Goal: Task Accomplishment & Management: Manage account settings

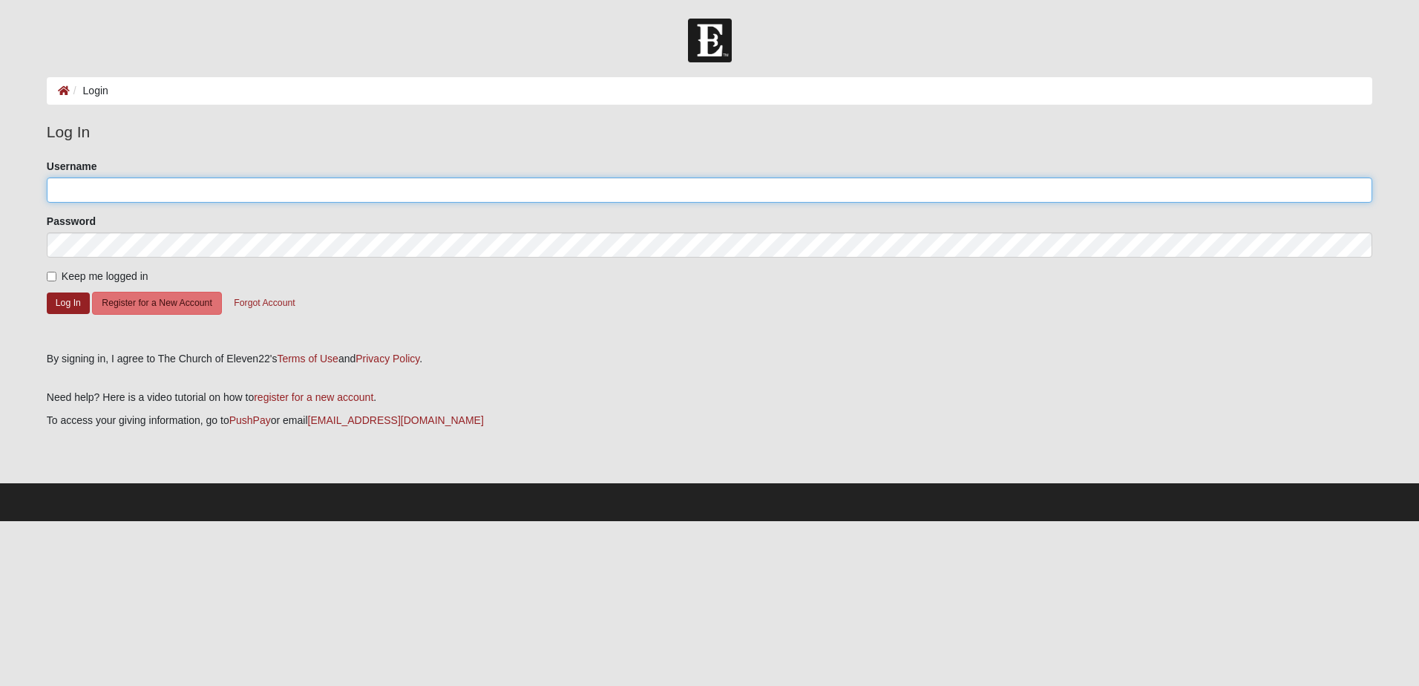
click at [140, 192] on input "Username" at bounding box center [710, 189] width 1326 height 25
type input "[EMAIL_ADDRESS][DOMAIN_NAME]"
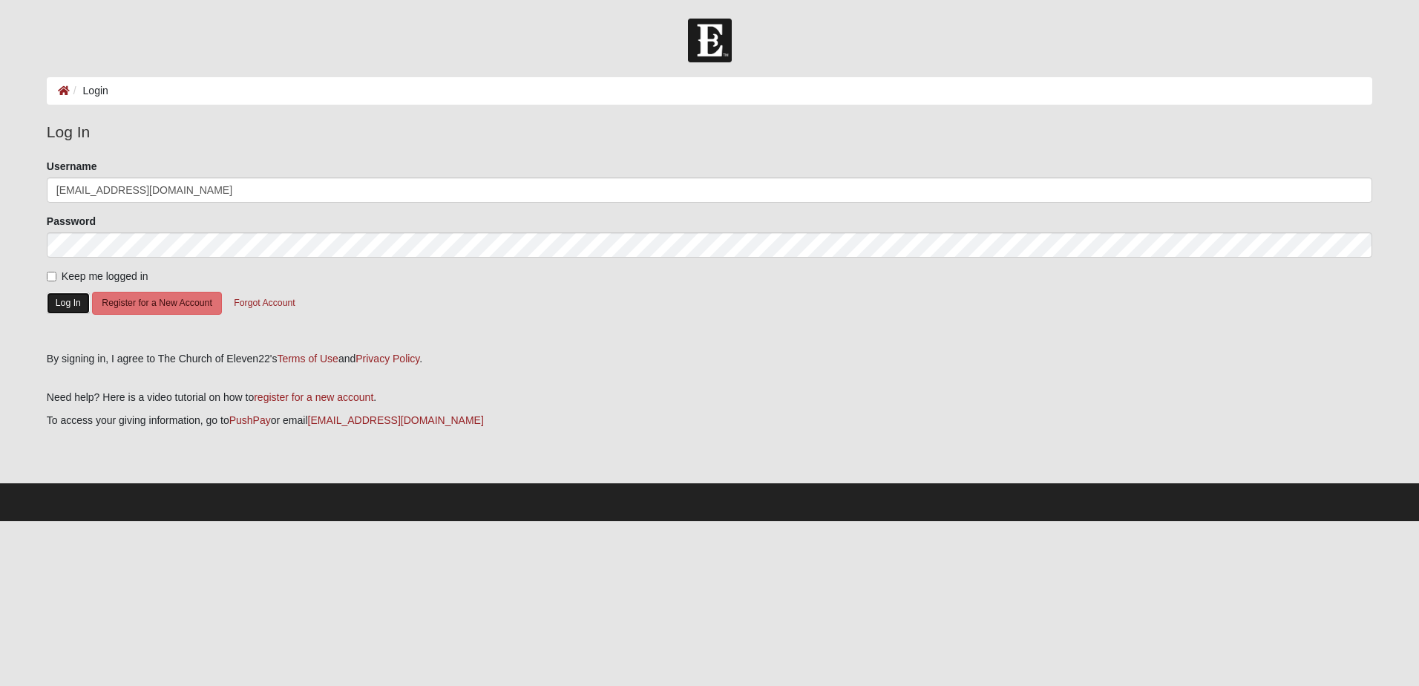
click at [71, 304] on button "Log In" at bounding box center [68, 303] width 43 height 22
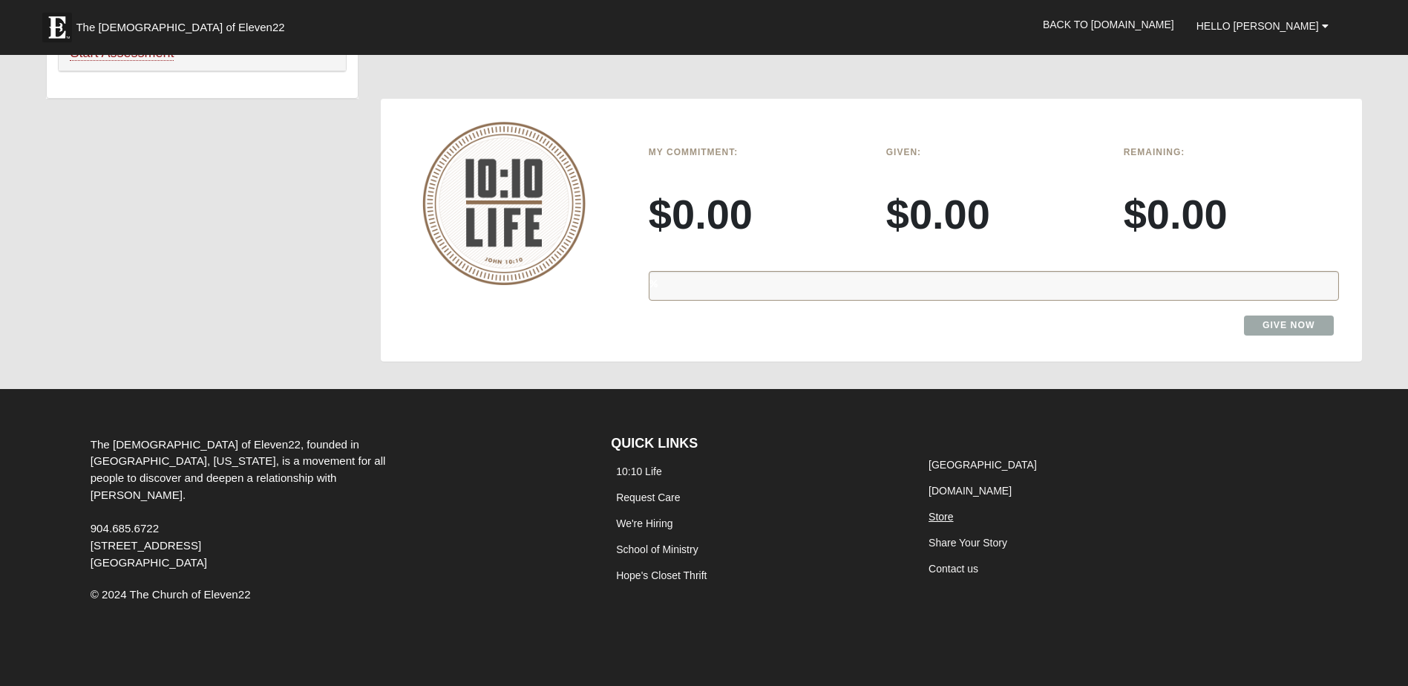
scroll to position [1116, 0]
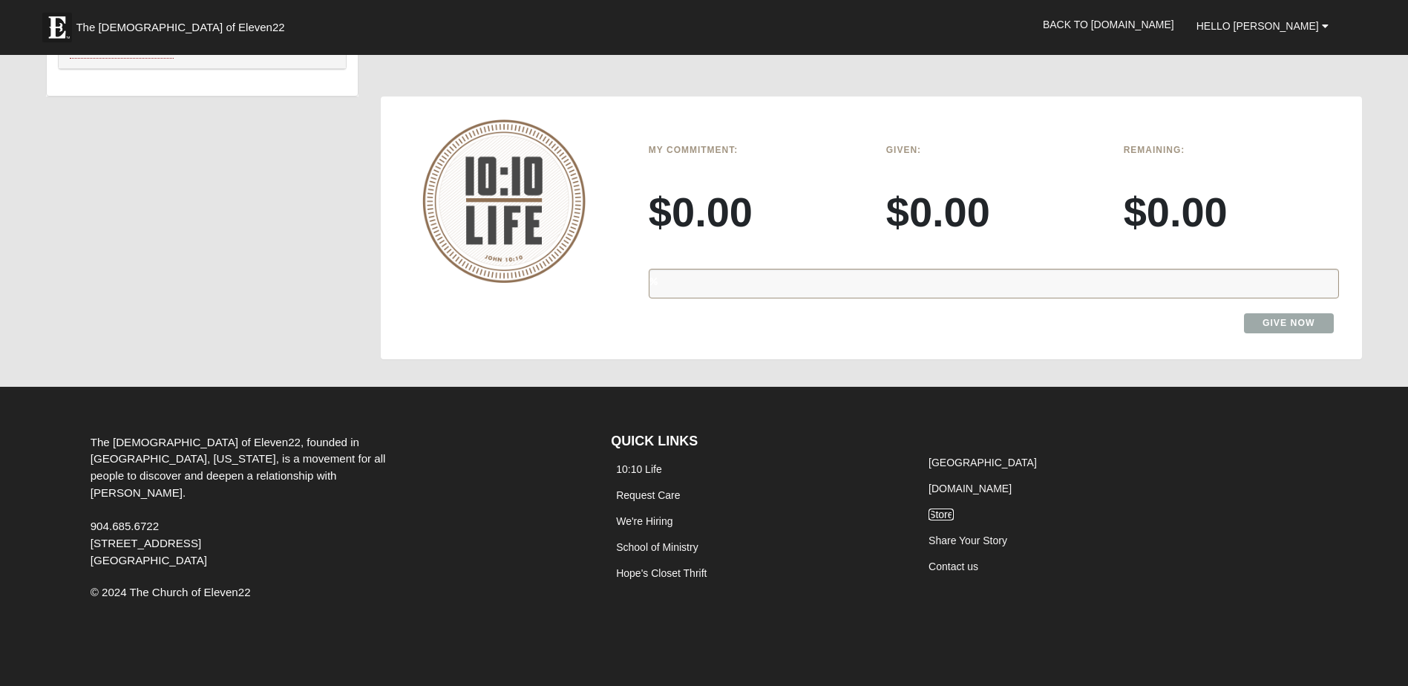
click at [937, 516] on link "Store" at bounding box center [941, 515] width 24 height 12
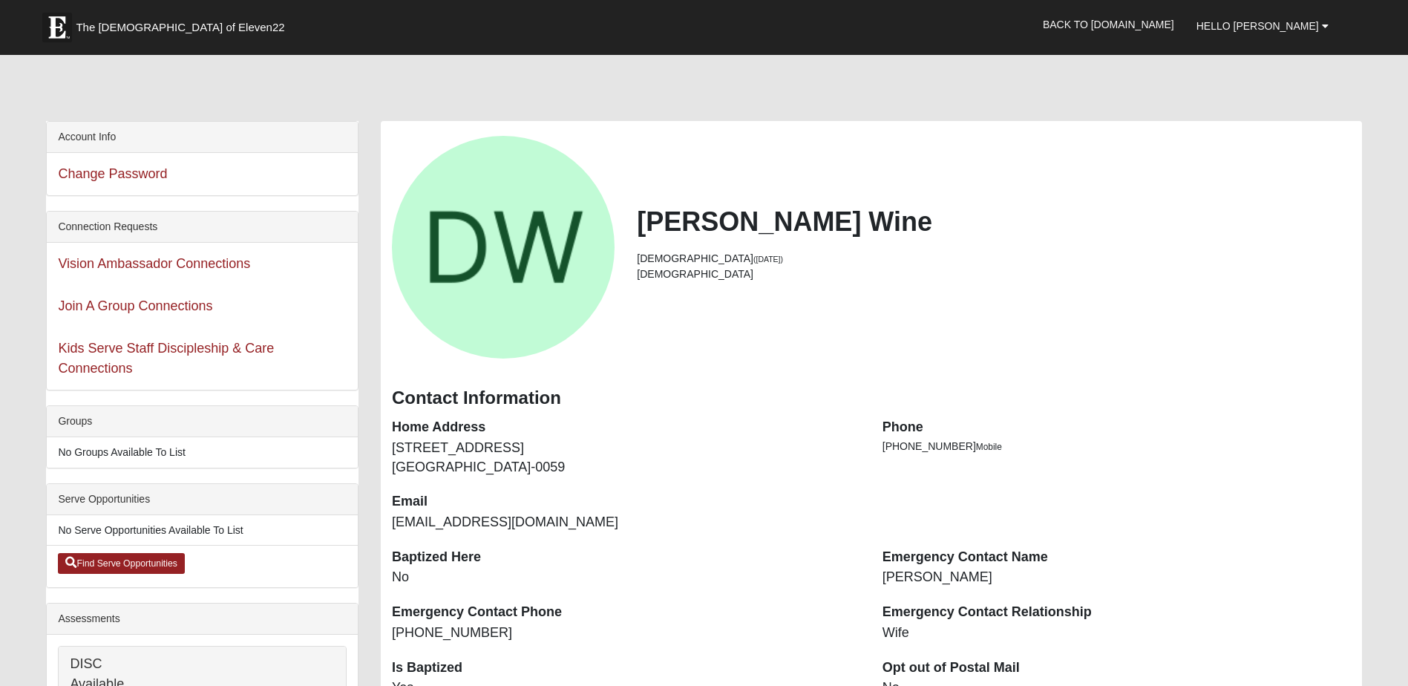
scroll to position [0, 0]
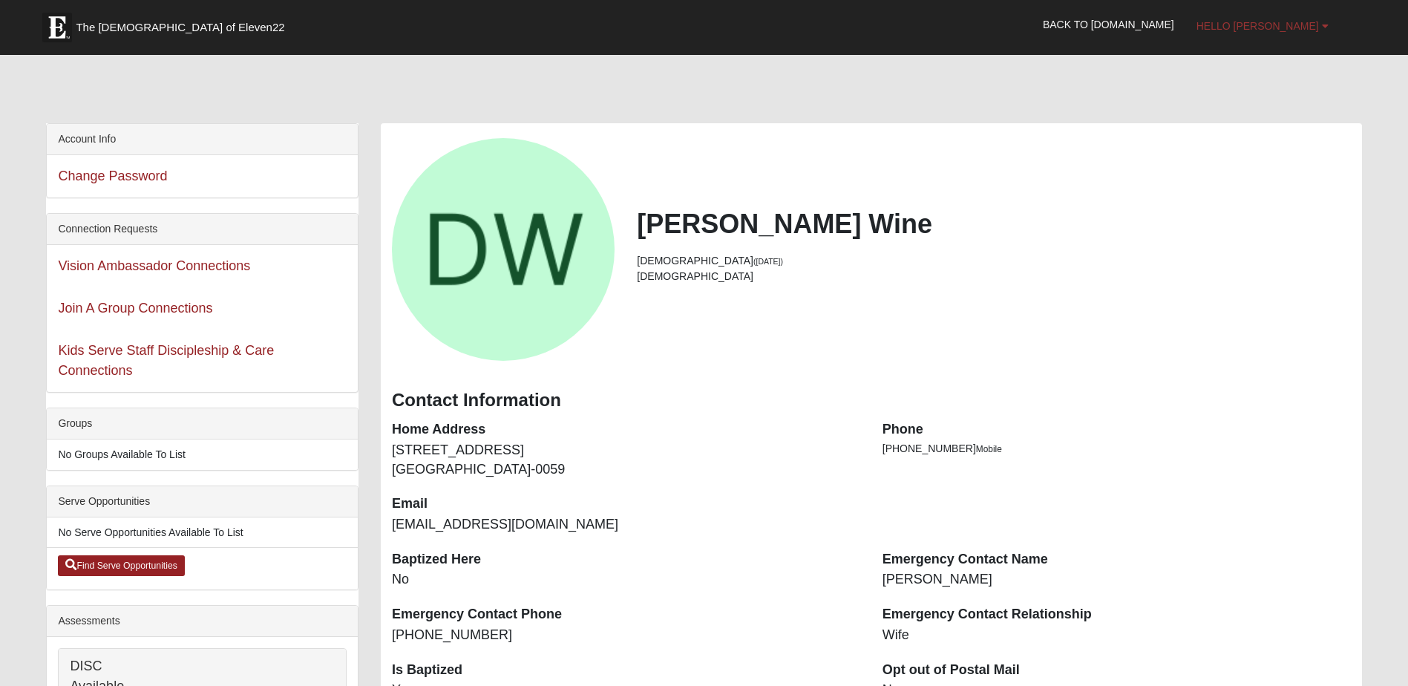
click at [1327, 29] on b at bounding box center [1325, 26] width 7 height 10
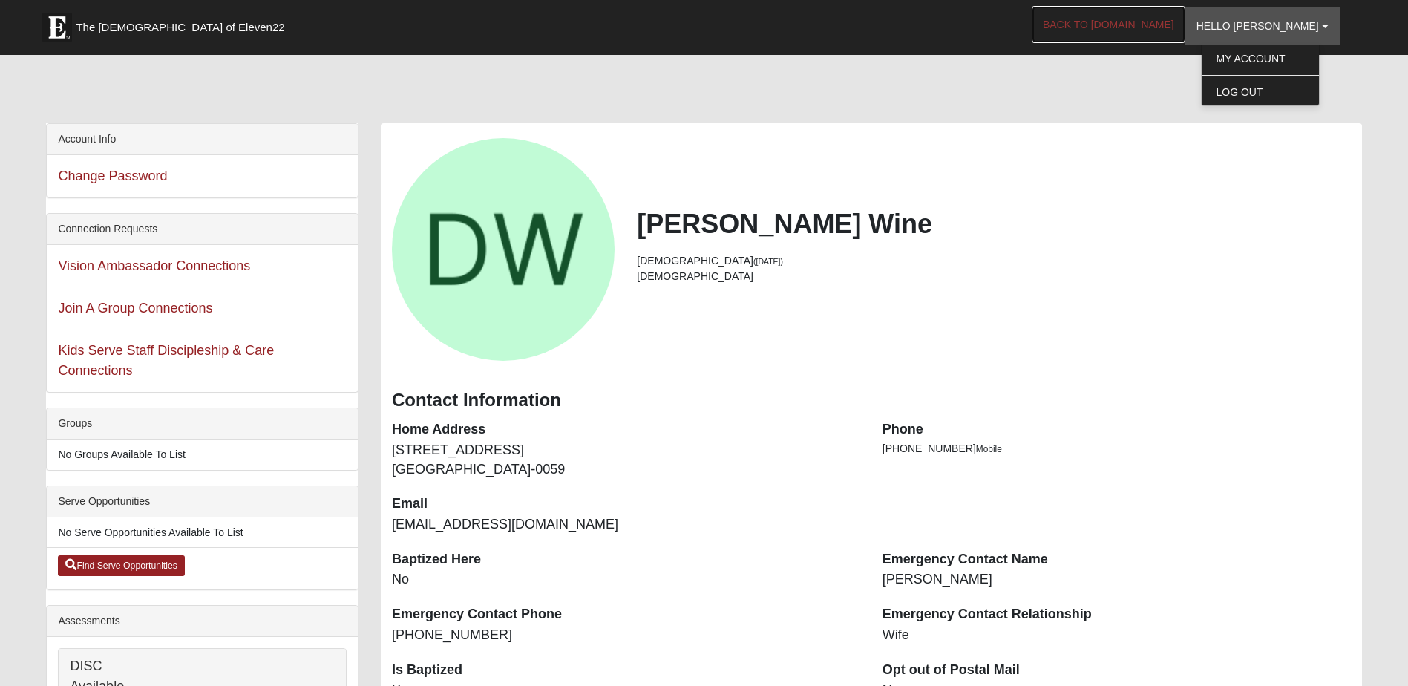
click at [1137, 26] on link "Back to COE22.com" at bounding box center [1109, 24] width 154 height 37
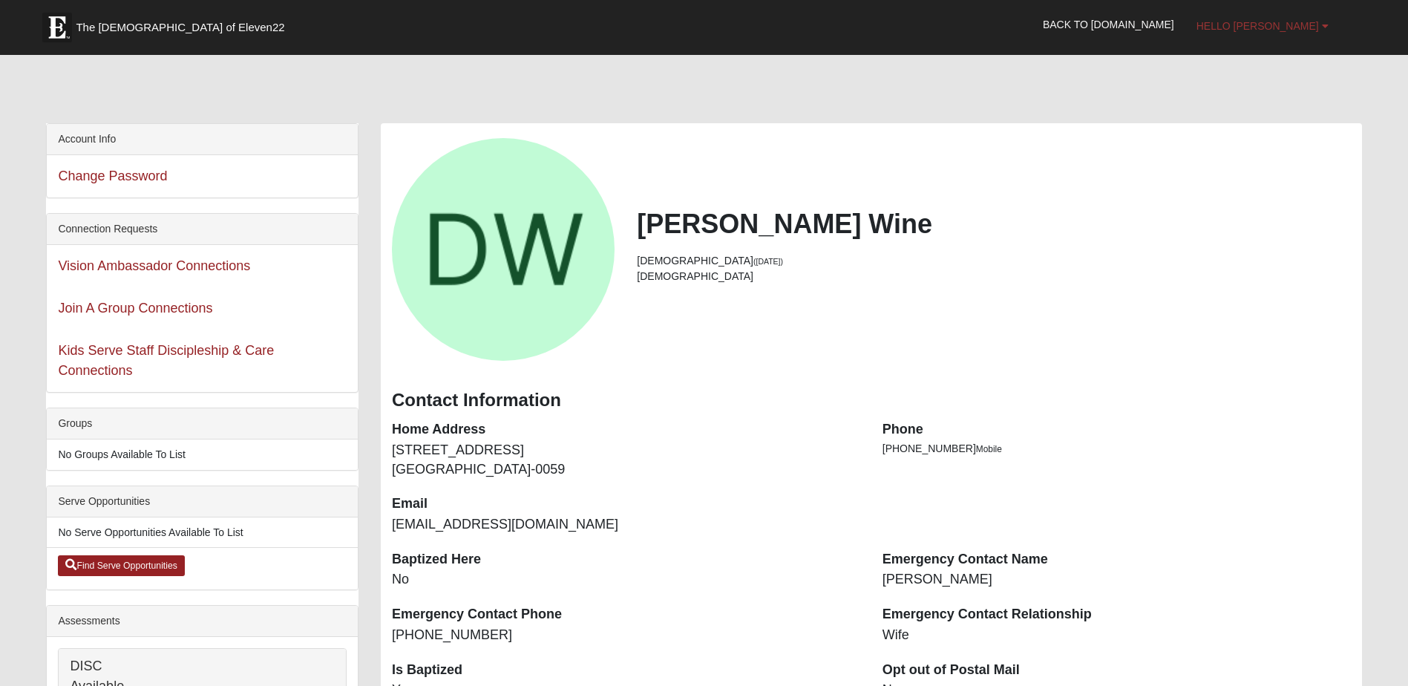
click at [1325, 27] on b at bounding box center [1325, 26] width 7 height 10
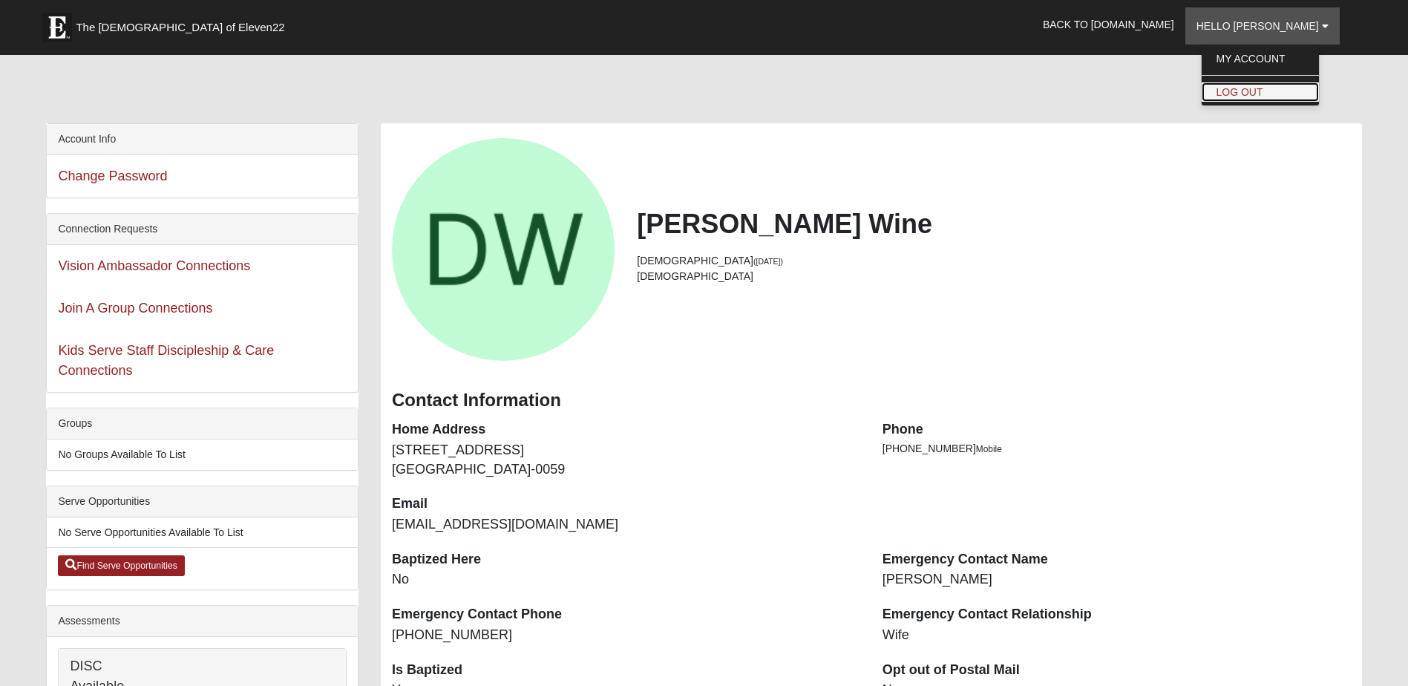
click at [1276, 90] on link "Log Out" at bounding box center [1260, 91] width 117 height 19
